Goal: Task Accomplishment & Management: Complete application form

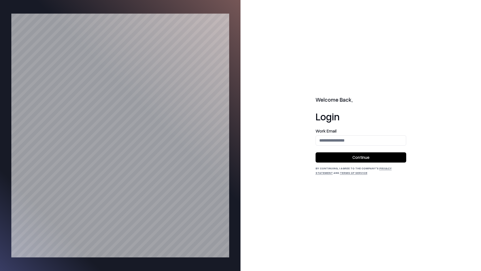
click at [363, 143] on input "email" at bounding box center [361, 140] width 90 height 10
type input "**********"
click at [375, 155] on button "Continue" at bounding box center [361, 157] width 91 height 10
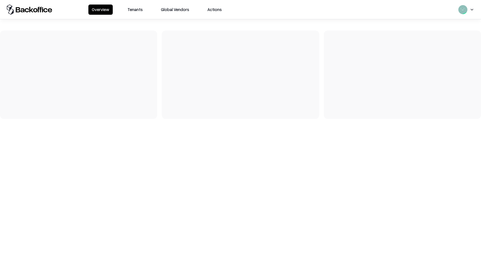
click at [139, 8] on button "Tenants" at bounding box center [135, 10] width 22 height 10
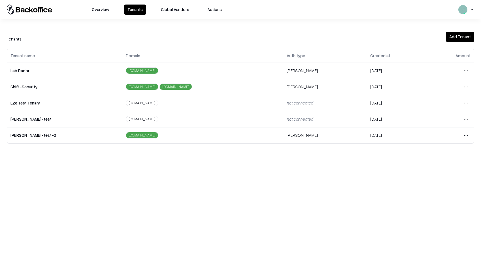
click at [466, 68] on html "Overview Tenants Global Vendors Actions Tenants Add Tenant Tenant name Domain A…" at bounding box center [240, 135] width 481 height 271
click at [288, 98] on html "Overview Tenants Global Vendors Actions Tenants Add Tenant Tenant name Domain A…" at bounding box center [240, 135] width 481 height 271
click at [469, 100] on html "Overview Tenants Global Vendors Actions Tenants Add Tenant Tenant name Domain A…" at bounding box center [240, 135] width 481 height 271
click at [468, 63] on html "Overview Tenants Global Vendors Actions Tenants Add Tenant Tenant name Domain A…" at bounding box center [240, 135] width 481 height 271
click at [466, 71] on html "Overview Tenants Global Vendors Actions Tenants Add Tenant Tenant name Domain A…" at bounding box center [240, 135] width 481 height 271
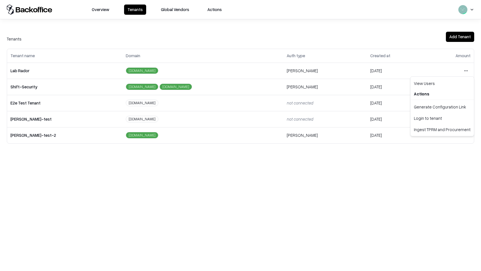
click at [435, 120] on div "Login to tenant" at bounding box center [442, 117] width 61 height 11
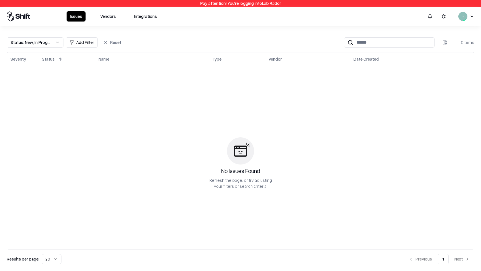
click at [111, 20] on button "Vendors" at bounding box center [108, 16] width 22 height 10
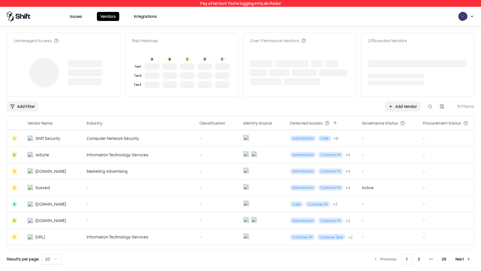
click at [402, 105] on link "Add Vendor" at bounding box center [402, 106] width 35 height 10
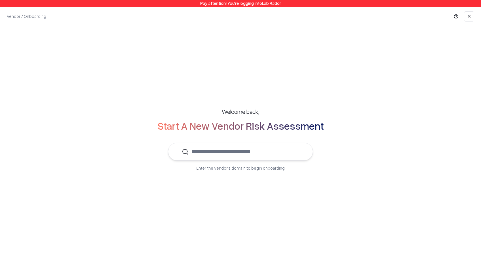
click at [266, 153] on input "text" at bounding box center [244, 151] width 110 height 17
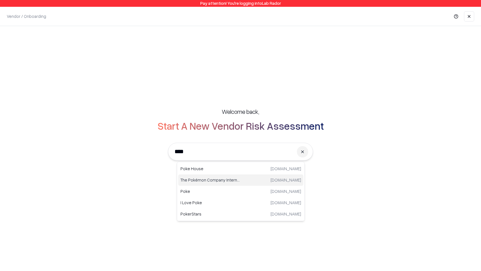
click at [233, 179] on p "The Pokémon Company International" at bounding box center [210, 180] width 60 height 6
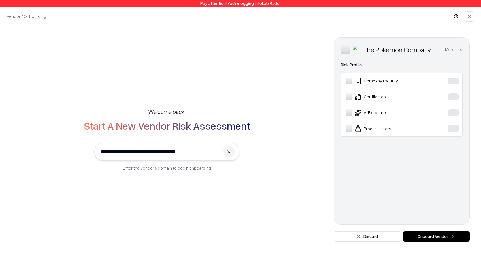
type input "**********"
click at [448, 240] on button "Onboard Vendor" at bounding box center [436, 236] width 67 height 10
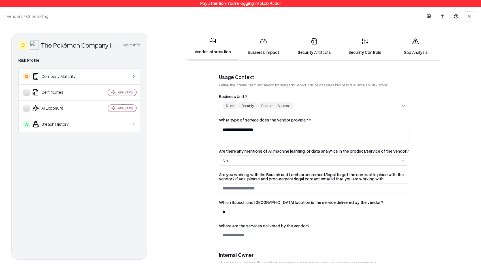
scroll to position [113, 0]
click at [320, 47] on link "Security Artifacts" at bounding box center [314, 46] width 51 height 26
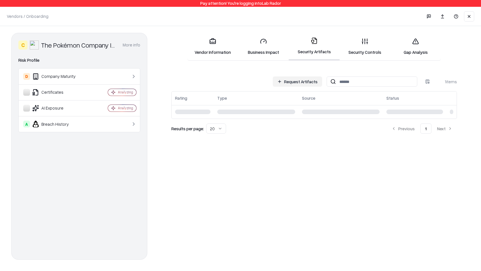
click at [226, 52] on link "Vendor Information" at bounding box center [212, 46] width 51 height 26
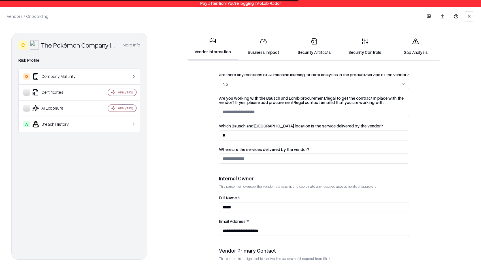
scroll to position [258, 0]
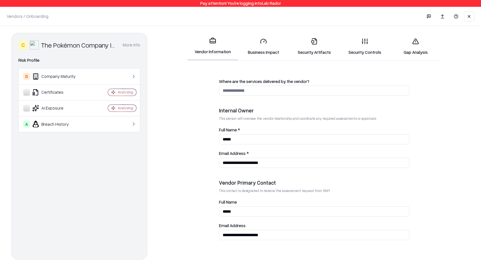
click at [294, 45] on link "Security Artifacts" at bounding box center [314, 46] width 51 height 26
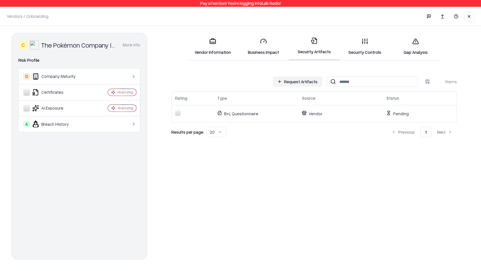
click at [311, 81] on button "Request Artifacts" at bounding box center [297, 81] width 49 height 10
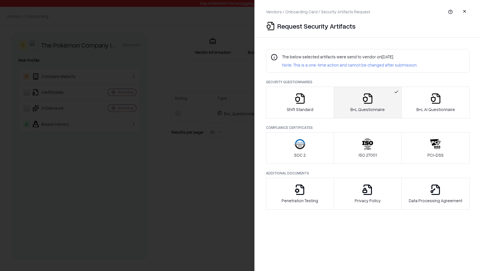
click at [302, 104] on div "Shift Standard" at bounding box center [300, 103] width 27 height 20
click at [300, 107] on p "Shift Standard" at bounding box center [300, 110] width 27 height 6
click at [356, 107] on p "B+L Questionnaire" at bounding box center [367, 110] width 34 height 6
click at [208, 69] on div at bounding box center [240, 135] width 481 height 271
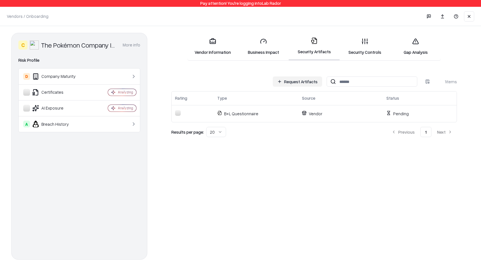
drag, startPoint x: 467, startPoint y: 17, endPoint x: 463, endPoint y: 20, distance: 4.6
click at [463, 20] on div "Changes Saved" at bounding box center [427, 16] width 96 height 11
click at [465, 17] on button at bounding box center [469, 16] width 10 height 10
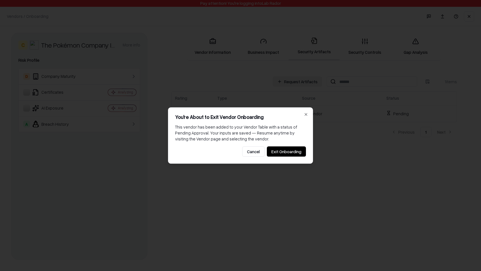
click at [292, 155] on button "Exit Onboarding" at bounding box center [286, 151] width 39 height 10
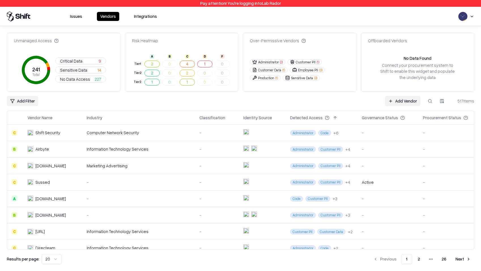
click at [401, 99] on link "Add Vendor" at bounding box center [402, 101] width 35 height 10
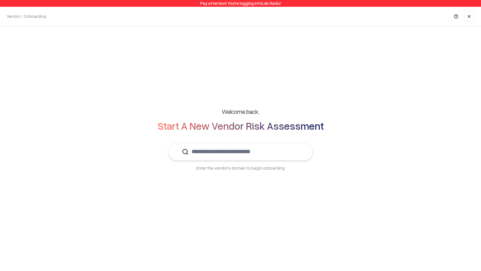
click at [280, 146] on input "text" at bounding box center [244, 151] width 110 height 17
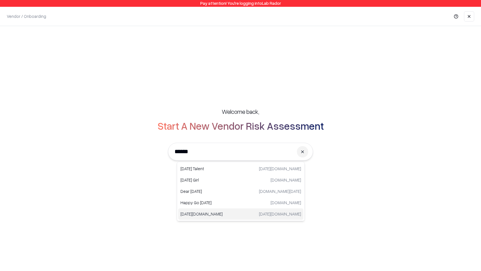
click at [218, 214] on p "[DATE][DOMAIN_NAME]" at bounding box center [210, 214] width 60 height 6
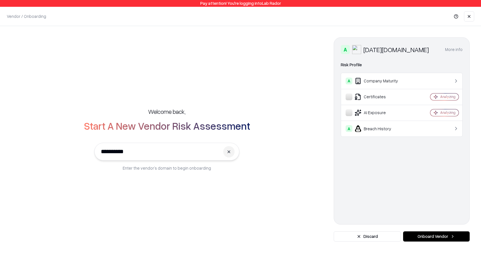
type input "**********"
click at [434, 232] on button "Onboard Vendor" at bounding box center [436, 236] width 67 height 10
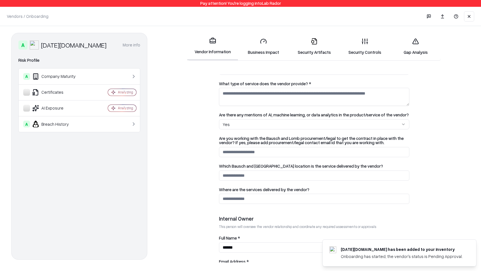
scroll to position [258, 0]
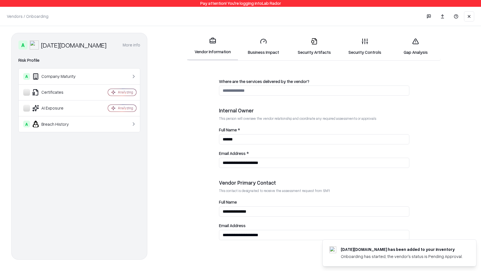
click at [330, 48] on link "Security Artifacts" at bounding box center [314, 46] width 51 height 26
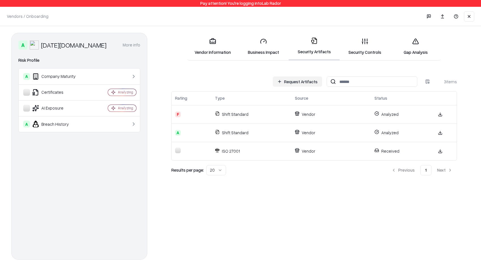
click at [299, 83] on button "Request Artifacts" at bounding box center [297, 81] width 49 height 10
click at [468, 12] on button at bounding box center [469, 16] width 10 height 10
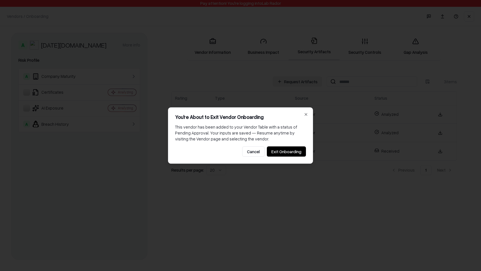
click at [281, 148] on button "Exit Onboarding" at bounding box center [286, 151] width 39 height 10
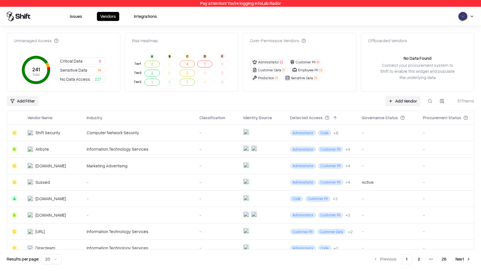
click at [401, 105] on link "Add Vendor" at bounding box center [402, 101] width 35 height 10
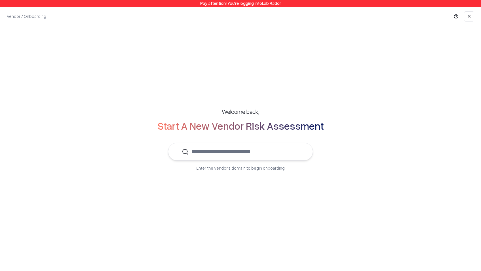
click at [245, 144] on input "text" at bounding box center [244, 151] width 110 height 17
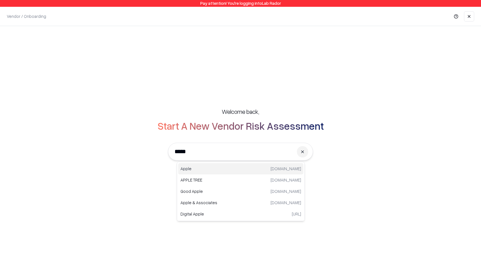
click at [252, 168] on div "Apple [DOMAIN_NAME]" at bounding box center [240, 168] width 125 height 11
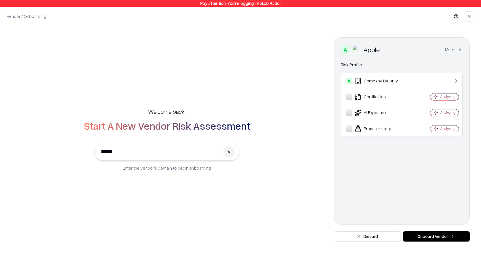
type input "*****"
click at [428, 239] on button "Onboard Vendor" at bounding box center [436, 236] width 67 height 10
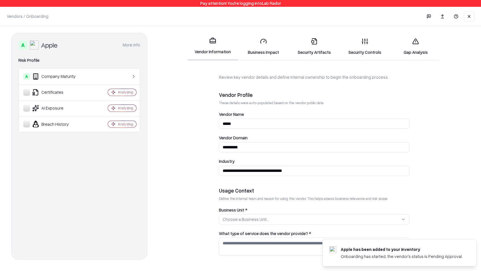
click at [320, 50] on link "Security Artifacts" at bounding box center [314, 46] width 51 height 26
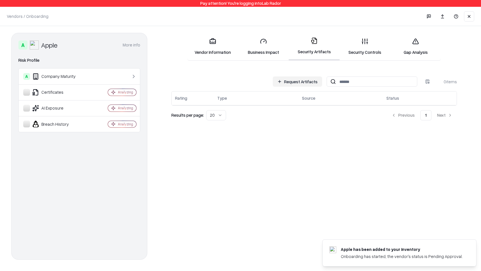
click at [205, 43] on link "Vendor Information" at bounding box center [212, 46] width 51 height 26
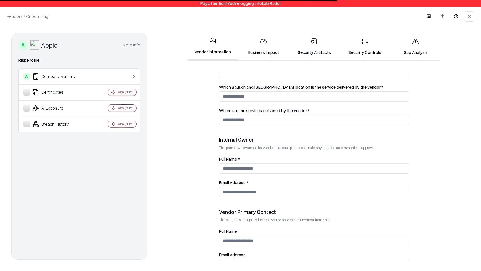
scroll to position [258, 0]
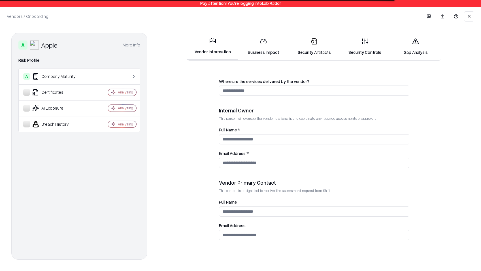
click at [262, 216] on input "Full Name" at bounding box center [314, 212] width 190 height 10
type input "****"
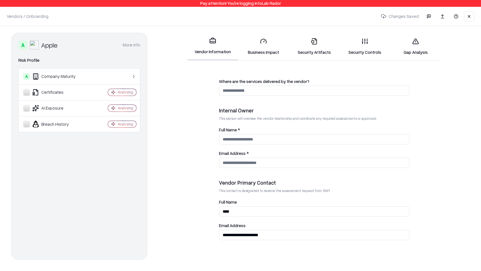
type input "**********"
click at [241, 157] on div "Email Address *" at bounding box center [314, 159] width 190 height 17
click at [239, 159] on input "Email Address *" at bounding box center [314, 163] width 190 height 10
paste input "**********"
type input "**********"
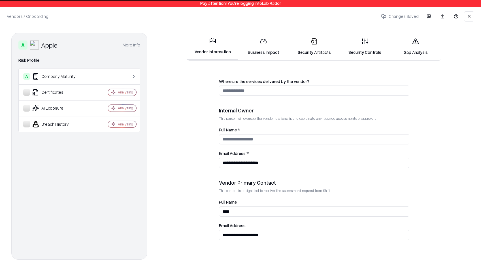
click at [239, 137] on input "Full Name *" at bounding box center [314, 139] width 190 height 10
type input "****"
click at [170, 141] on form "**********" at bounding box center [314, 168] width 311 height 188
click at [318, 45] on link "Security Artifacts" at bounding box center [314, 46] width 51 height 26
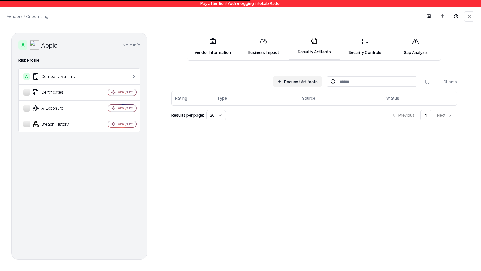
click at [305, 88] on div "Request Artifacts 0 items Rating Type Source Status Results per page: 20 Previo…" at bounding box center [314, 98] width 286 height 44
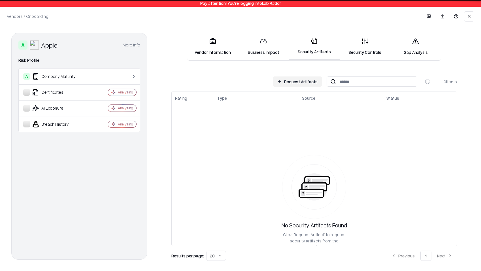
click at [302, 83] on button "Request Artifacts" at bounding box center [297, 81] width 49 height 10
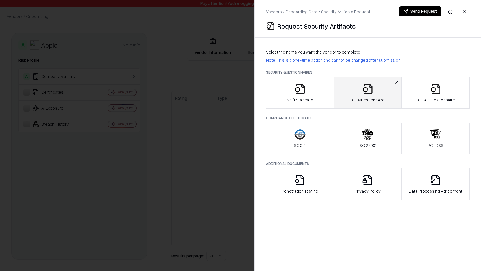
click at [428, 90] on div "B+L AI Questionnaire" at bounding box center [435, 93] width 39 height 20
click at [421, 13] on button "Send Request" at bounding box center [420, 11] width 42 height 10
